Goal: Task Accomplishment & Management: Complete application form

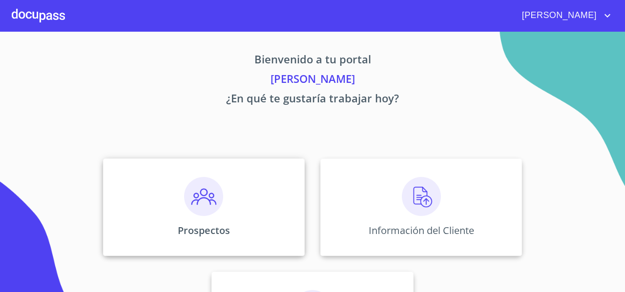
click at [166, 203] on div "Prospectos" at bounding box center [204, 208] width 202 height 98
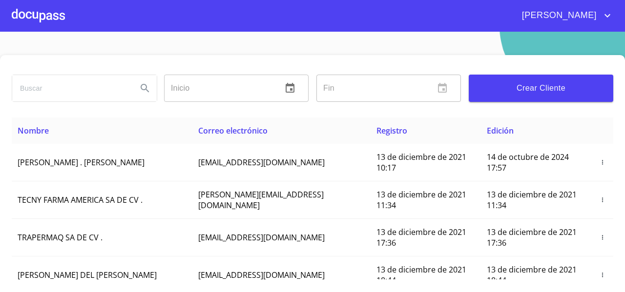
click at [40, 87] on input "search" at bounding box center [70, 88] width 117 height 26
type input "VERENICE"
click at [139, 85] on icon "Search" at bounding box center [145, 88] width 12 height 12
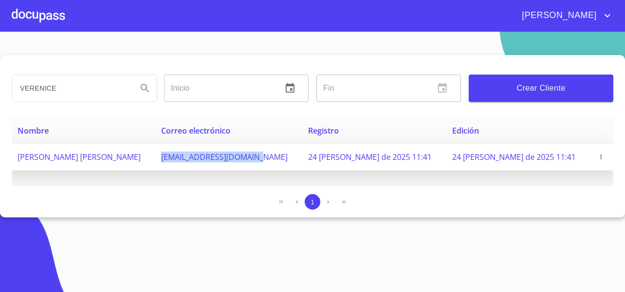
drag, startPoint x: 200, startPoint y: 161, endPoint x: 290, endPoint y: 169, distance: 90.7
click at [290, 169] on td "[EMAIL_ADDRESS][DOMAIN_NAME]" at bounding box center [228, 157] width 147 height 27
copy span "[EMAIL_ADDRESS][DOMAIN_NAME]"
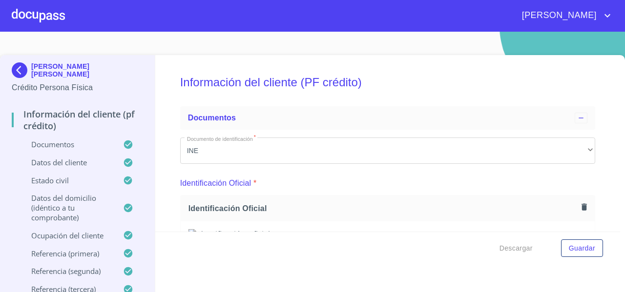
scroll to position [4039, 0]
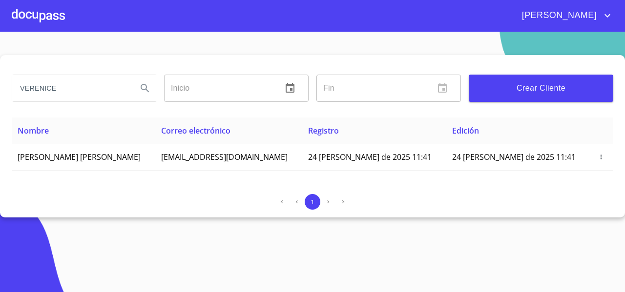
click at [31, 10] on div at bounding box center [38, 15] width 53 height 31
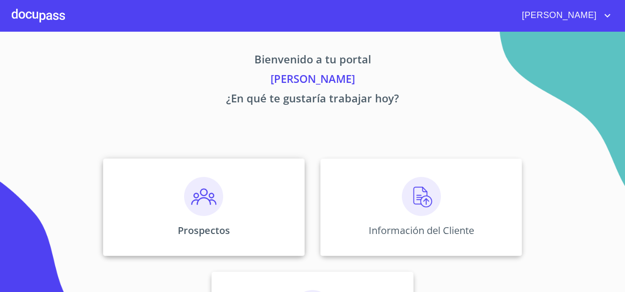
scroll to position [84, 0]
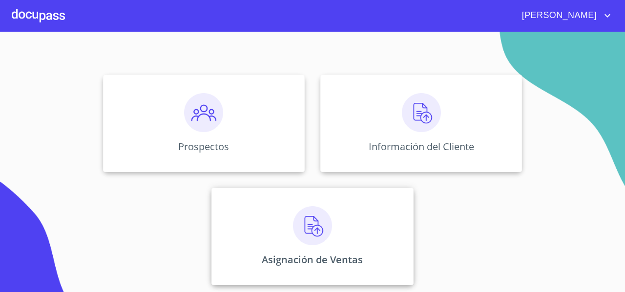
click at [262, 216] on div "Asignación de Ventas" at bounding box center [312, 237] width 202 height 98
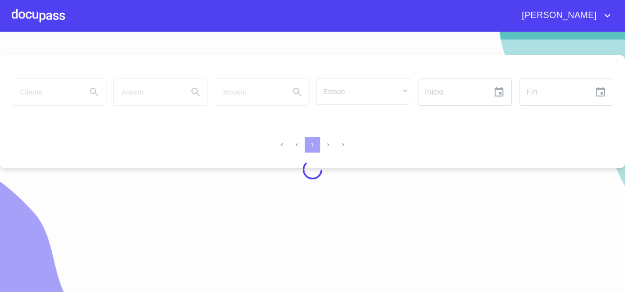
click at [33, 93] on div at bounding box center [312, 170] width 625 height 261
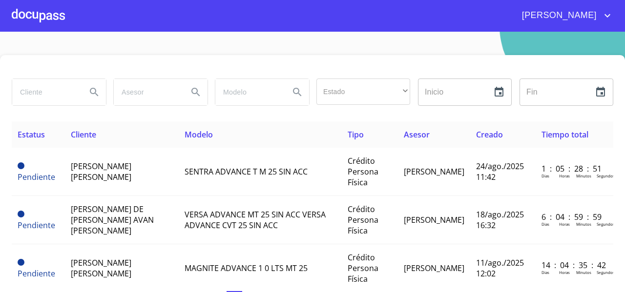
click at [33, 93] on input "search" at bounding box center [45, 92] width 66 height 26
click at [89, 93] on icon "Search" at bounding box center [94, 92] width 12 height 12
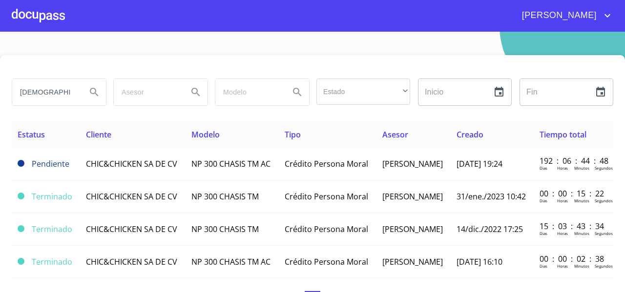
drag, startPoint x: 56, startPoint y: 97, endPoint x: 60, endPoint y: 63, distance: 34.4
click at [60, 63] on div "[DEMOGRAPHIC_DATA] Estado ​ ​ Inicio ​ Fin ​ Estatus Cliente Modelo Tipo Asesor…" at bounding box center [312, 183] width 625 height 256
type input "CHIC&"
click at [82, 95] on button "Search" at bounding box center [93, 92] width 23 height 23
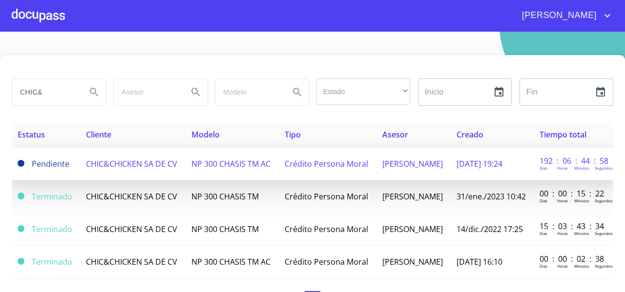
click at [125, 159] on span "CHIC&CHICKEN SA DE CV" at bounding box center [131, 164] width 91 height 11
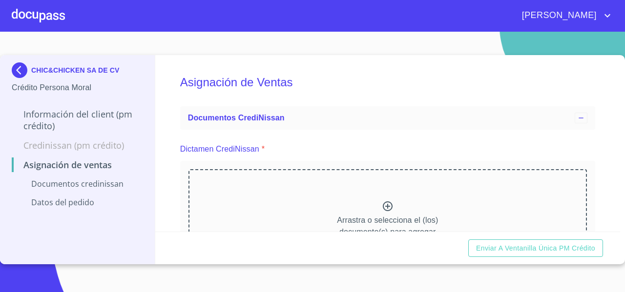
click at [269, 190] on div "Arrastra o selecciona el (los) documento(s) para agregar" at bounding box center [387, 219] width 398 height 100
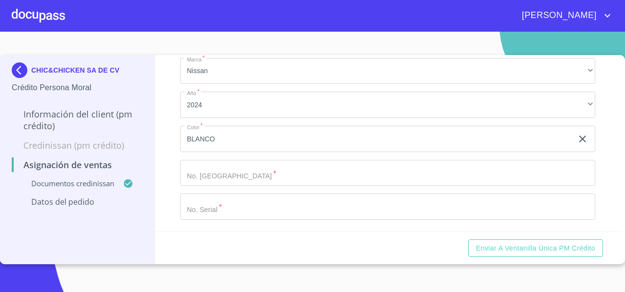
scroll to position [533, 0]
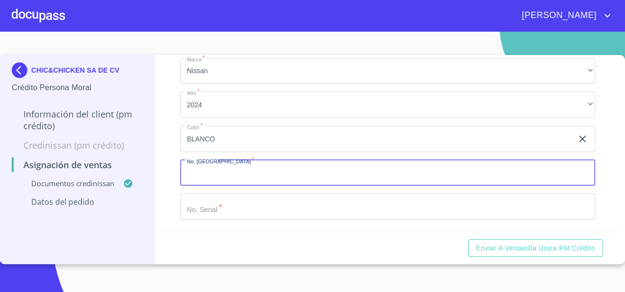
click at [218, 173] on input "Marca   *" at bounding box center [387, 173] width 415 height 26
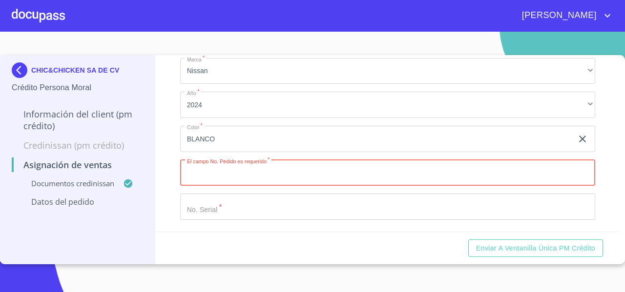
click at [201, 216] on input "Marca   *" at bounding box center [387, 207] width 415 height 26
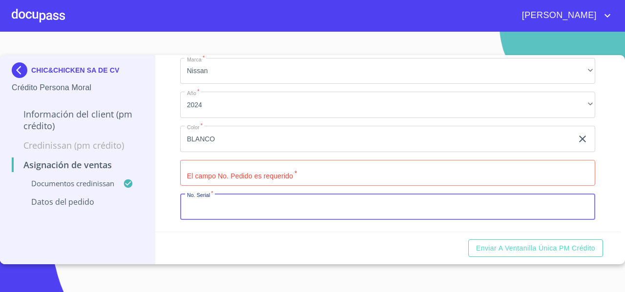
paste input "[US_VEHICLE_IDENTIFICATION_NUMBER]"
type input "[US_VEHICLE_IDENTIFICATION_NUMBER]"
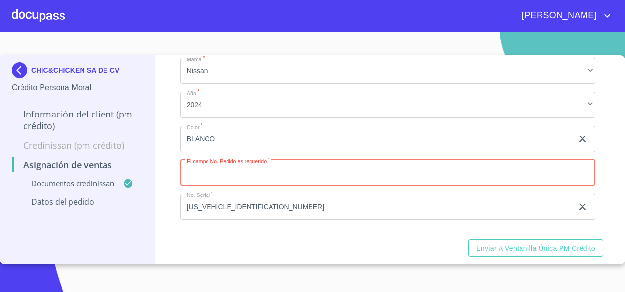
click at [206, 179] on input "Marca   *" at bounding box center [387, 173] width 415 height 26
type input "33479"
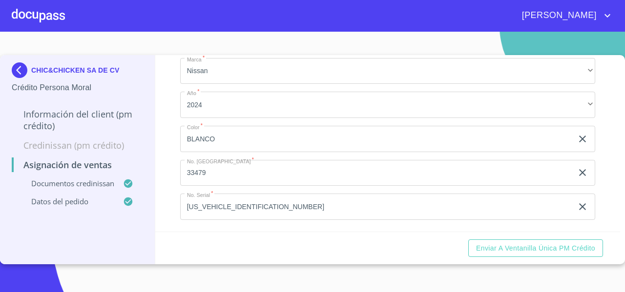
click at [175, 182] on div "Asignación de Ventas Documentos CrediNissan Dictamen CrediNissan * Dictamen Cre…" at bounding box center [387, 143] width 465 height 177
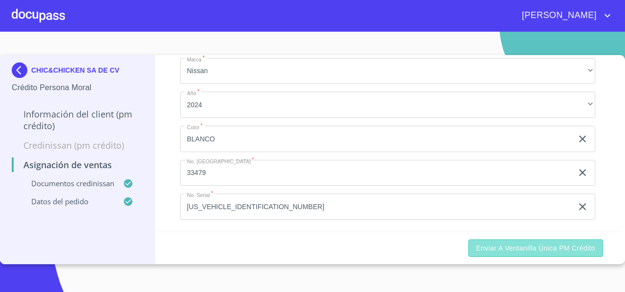
click at [514, 251] on span "Enviar a Ventanilla única PM crédito" at bounding box center [535, 249] width 119 height 12
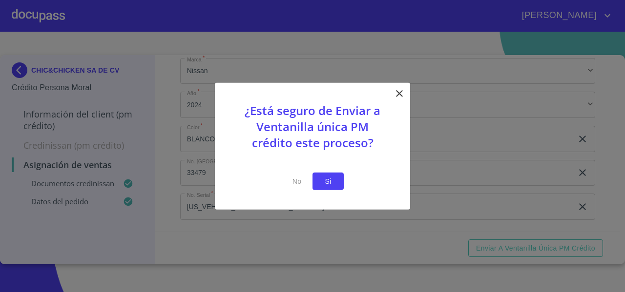
click at [339, 178] on button "Si" at bounding box center [327, 181] width 31 height 18
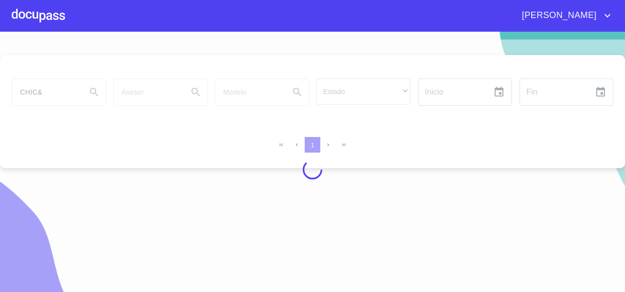
click at [46, 18] on div at bounding box center [38, 15] width 53 height 31
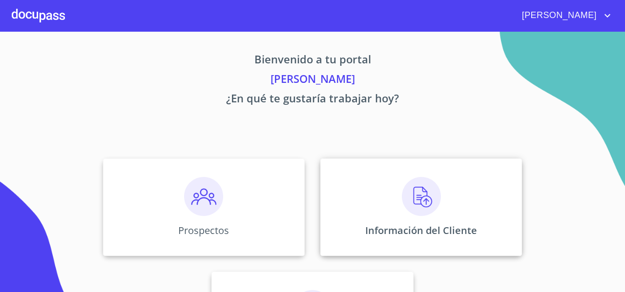
click at [405, 176] on div "Información del Cliente" at bounding box center [421, 208] width 202 height 98
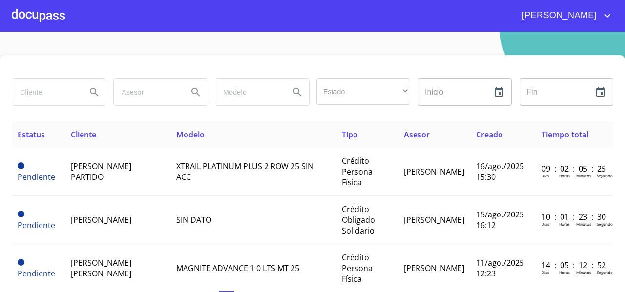
click at [41, 15] on div at bounding box center [38, 15] width 53 height 31
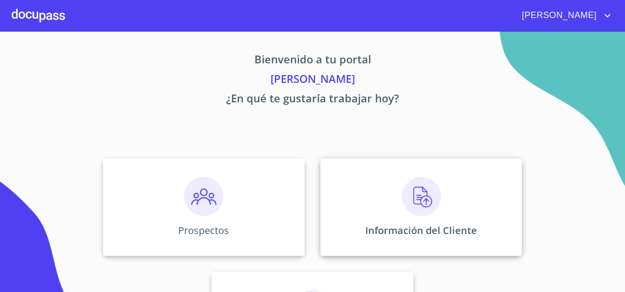
click at [412, 212] on img at bounding box center [421, 196] width 39 height 39
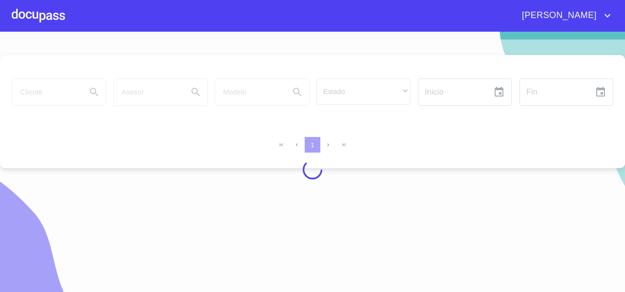
click at [27, 98] on div at bounding box center [312, 170] width 625 height 261
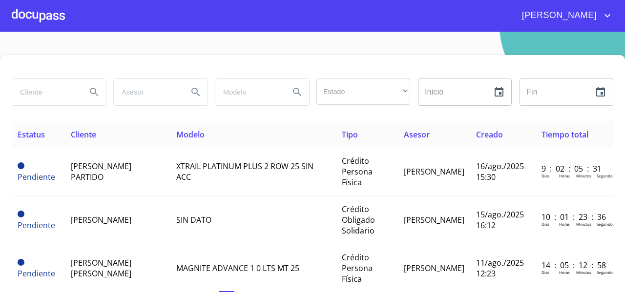
click at [27, 98] on input "search" at bounding box center [45, 92] width 66 height 26
type input "CHIC&"
click at [97, 88] on icon "Search" at bounding box center [94, 92] width 12 height 12
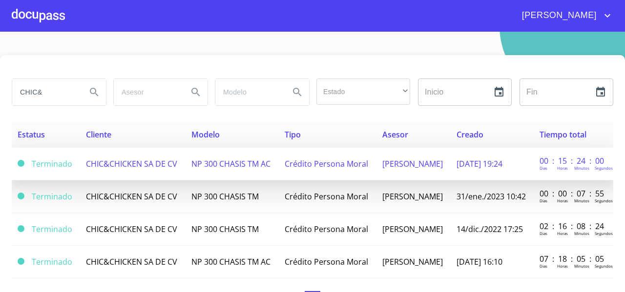
click at [141, 164] on span "CHIC&CHICKEN SA DE CV" at bounding box center [131, 164] width 91 height 11
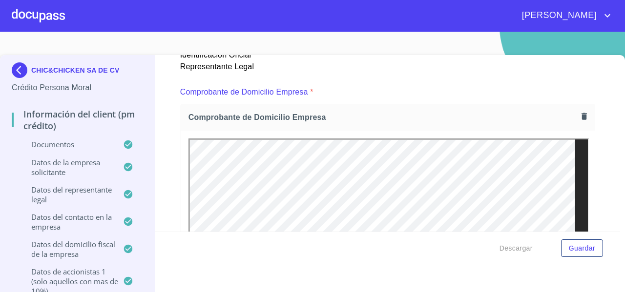
scroll to position [508, 0]
click at [581, 116] on icon "button" at bounding box center [583, 116] width 5 height 7
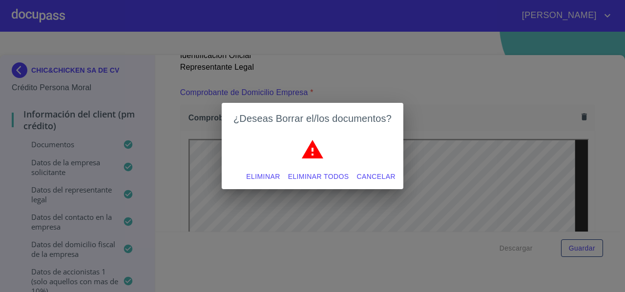
click at [302, 181] on span "Eliminar todos" at bounding box center [318, 177] width 61 height 12
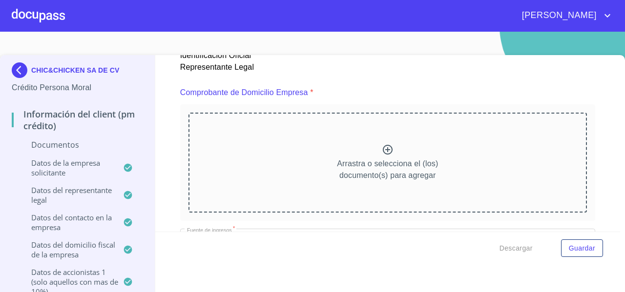
click at [260, 160] on div "Arrastra o selecciona el (los) documento(s) para agregar" at bounding box center [387, 163] width 398 height 100
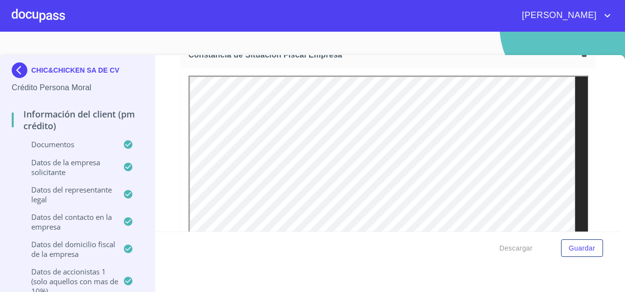
scroll to position [2199, 0]
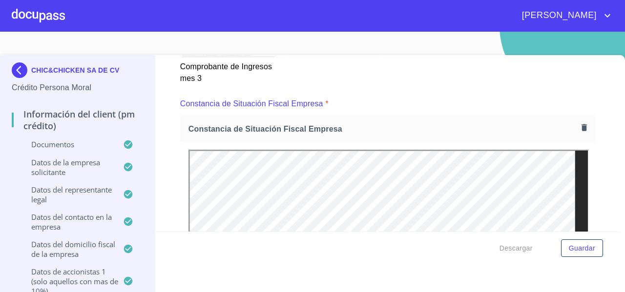
click at [577, 124] on div "Constancia de Situación Fiscal Empresa" at bounding box center [388, 129] width 414 height 26
click at [581, 126] on icon "button" at bounding box center [583, 127] width 5 height 7
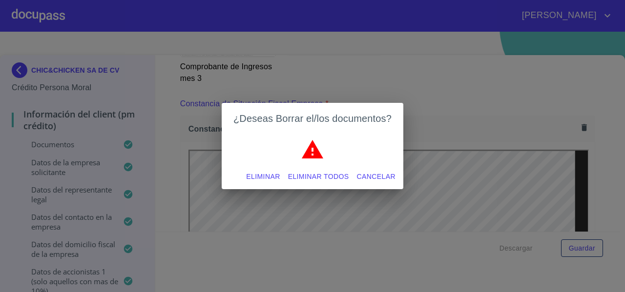
click at [326, 172] on span "Eliminar todos" at bounding box center [318, 177] width 61 height 12
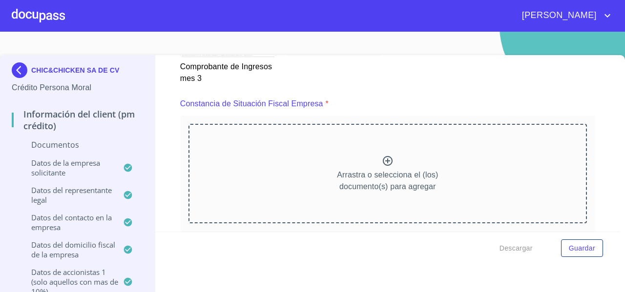
click at [299, 165] on div "Arrastra o selecciona el (los) documento(s) para agregar" at bounding box center [387, 174] width 398 height 100
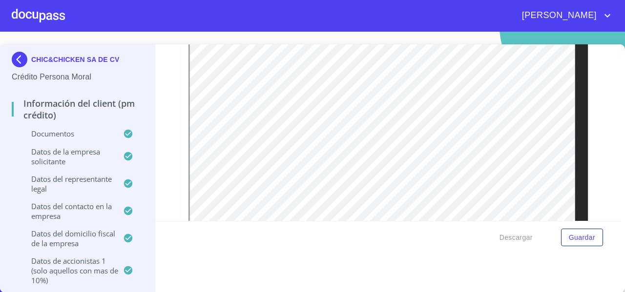
scroll to position [4476, 0]
click at [570, 240] on span "Guardar" at bounding box center [582, 238] width 26 height 12
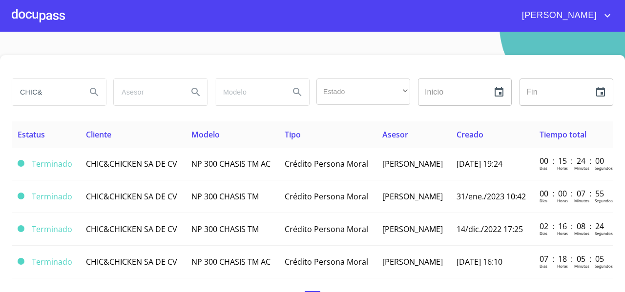
click at [49, 16] on div at bounding box center [38, 15] width 53 height 31
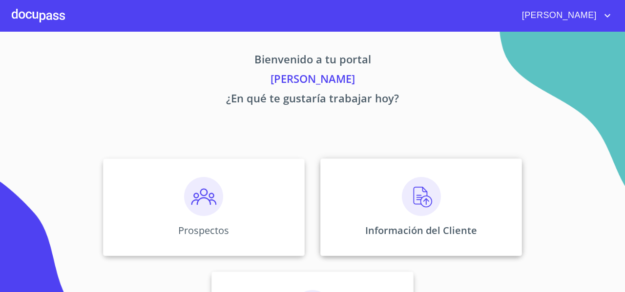
click at [351, 175] on div "Información del Cliente" at bounding box center [421, 208] width 202 height 98
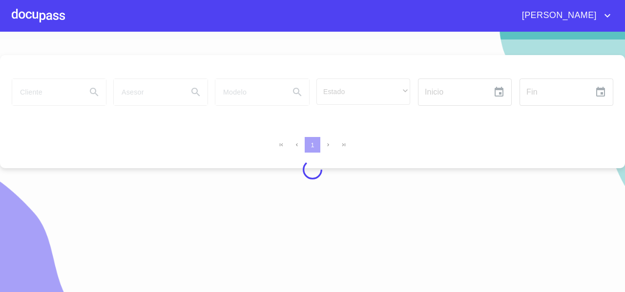
click at [29, 97] on div at bounding box center [312, 170] width 625 height 261
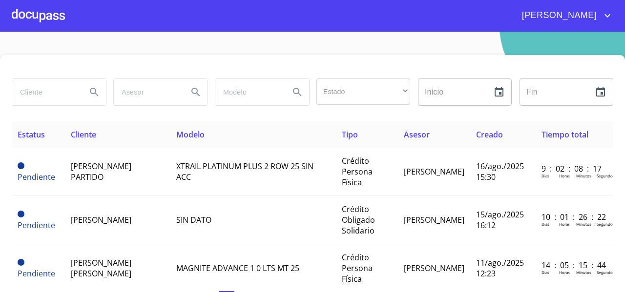
click at [36, 89] on input "search" at bounding box center [45, 92] width 66 height 26
type input "CHIC"
click at [91, 87] on icon "Search" at bounding box center [94, 92] width 12 height 12
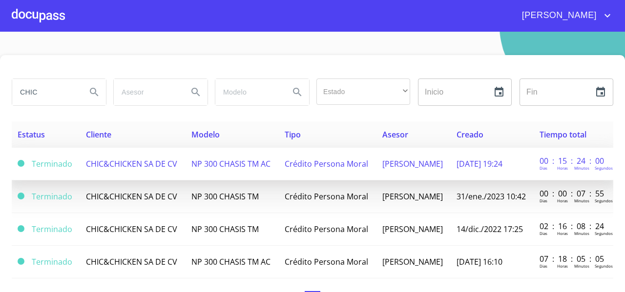
click at [109, 148] on td "CHIC&CHICKEN SA DE CV" at bounding box center [132, 164] width 105 height 33
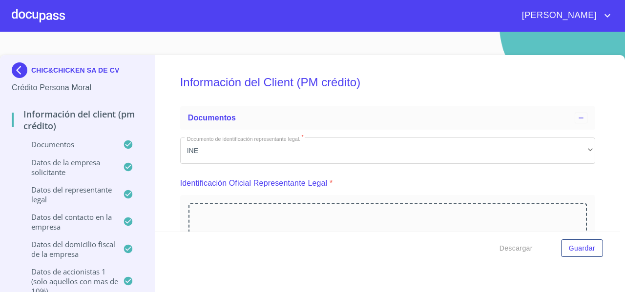
click at [605, 163] on div "Información del Client (PM crédito) Documentos Documento de identificación repr…" at bounding box center [387, 143] width 465 height 177
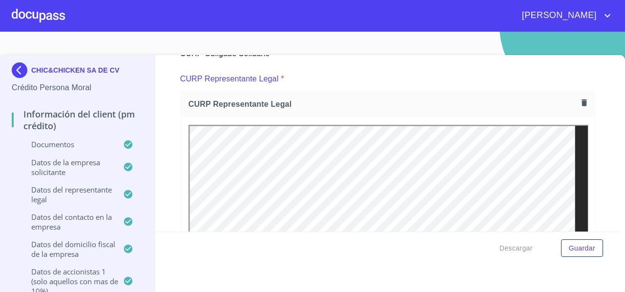
scroll to position [4738, 0]
click at [581, 99] on icon "button" at bounding box center [583, 102] width 5 height 7
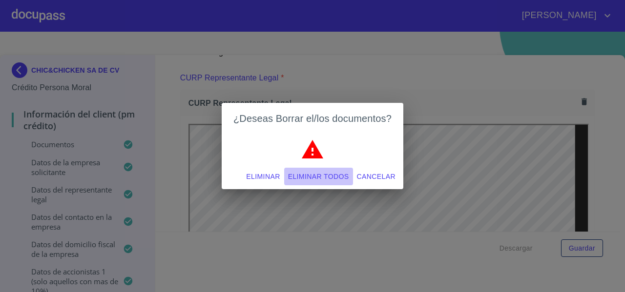
click at [313, 168] on button "Eliminar todos" at bounding box center [318, 177] width 69 height 18
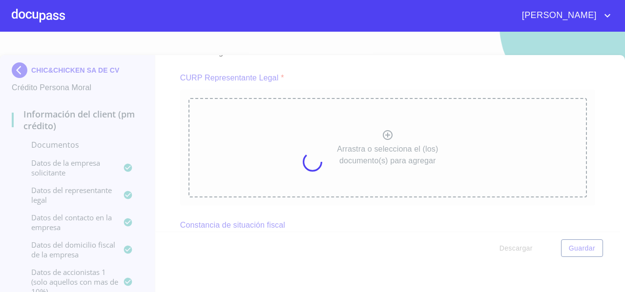
click at [285, 172] on div at bounding box center [312, 162] width 625 height 261
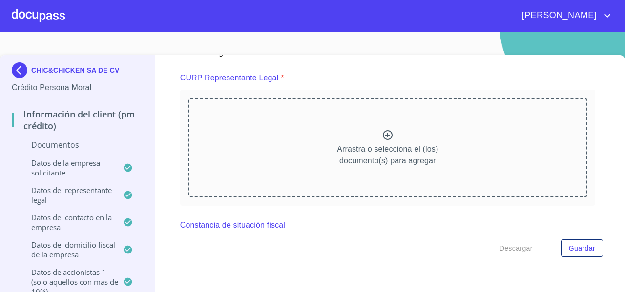
click at [285, 172] on div "Arrastra o selecciona el (los) documento(s) para agregar" at bounding box center [387, 148] width 398 height 100
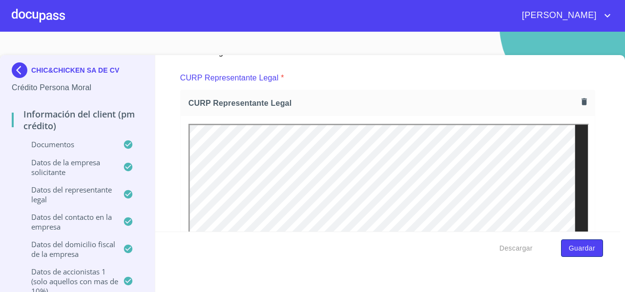
scroll to position [0, 0]
click at [583, 251] on span "Guardar" at bounding box center [582, 249] width 26 height 12
